Goal: Navigation & Orientation: Find specific page/section

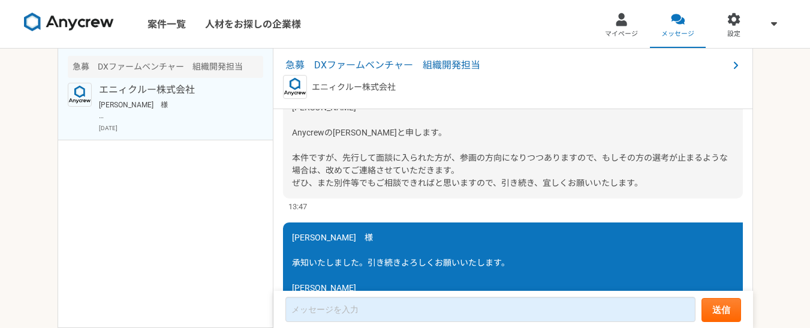
scroll to position [166, 0]
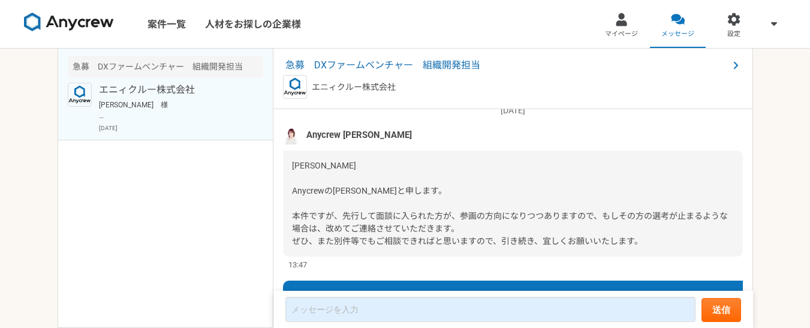
click at [198, 197] on div "急募　DXファームベンチャー　組織開発担当 エニィクルー株式会社 [PERSON_NAME]　様 承知いたしました。引き続きよろしくお願いいたします。 [PE…" at bounding box center [166, 188] width 216 height 279
click at [490, 135] on div "Anycrew [PERSON_NAME]" at bounding box center [513, 135] width 460 height 18
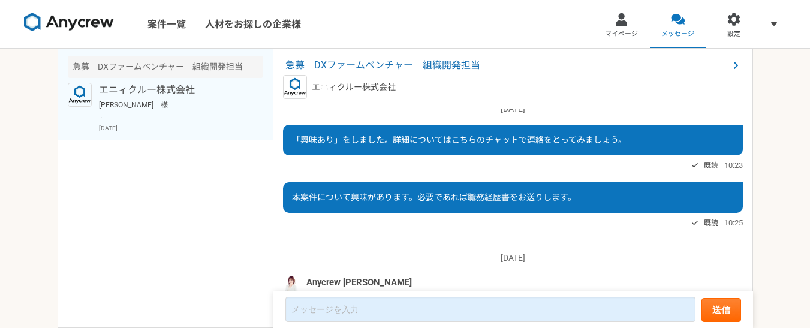
scroll to position [0, 0]
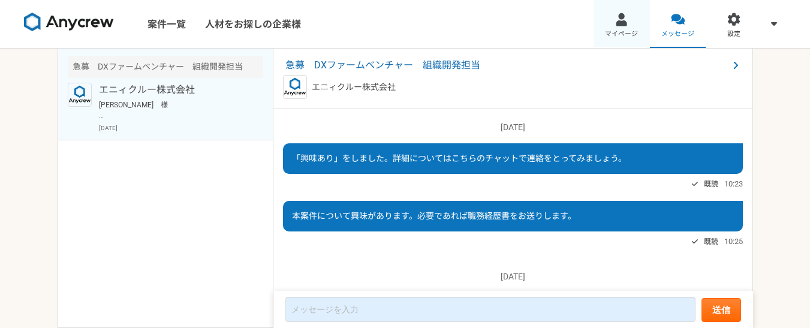
click at [618, 31] on span "マイページ" at bounding box center [621, 34] width 33 height 10
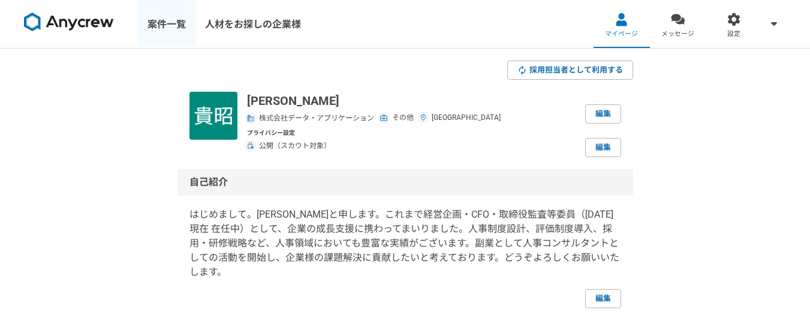
click at [167, 21] on link "案件一覧" at bounding box center [167, 24] width 58 height 48
